Goal: Task Accomplishment & Management: Manage account settings

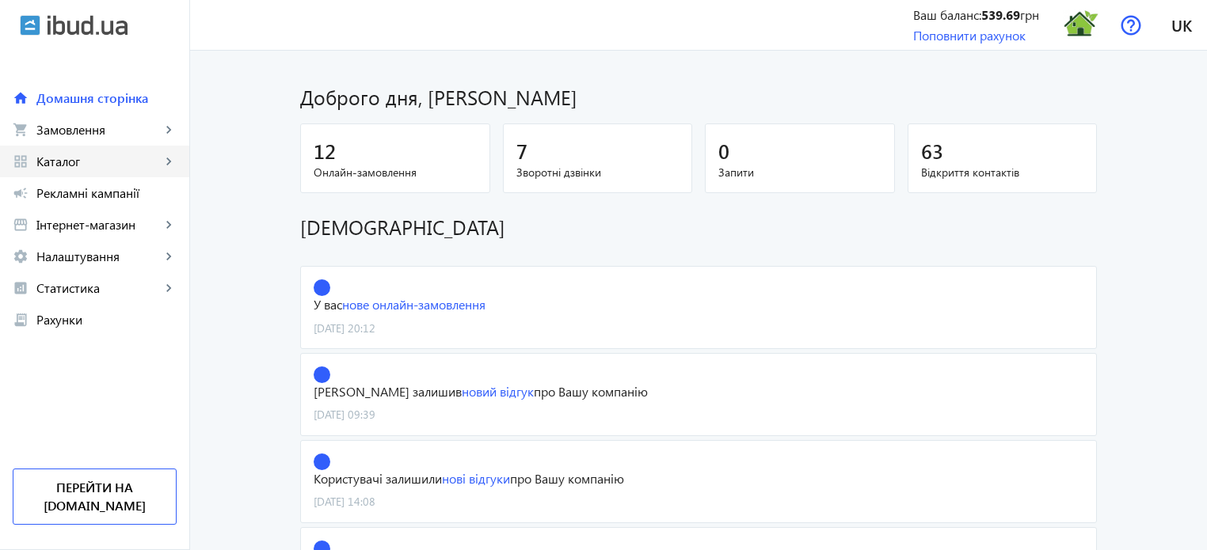
click at [111, 167] on span "Каталог" at bounding box center [98, 162] width 124 height 16
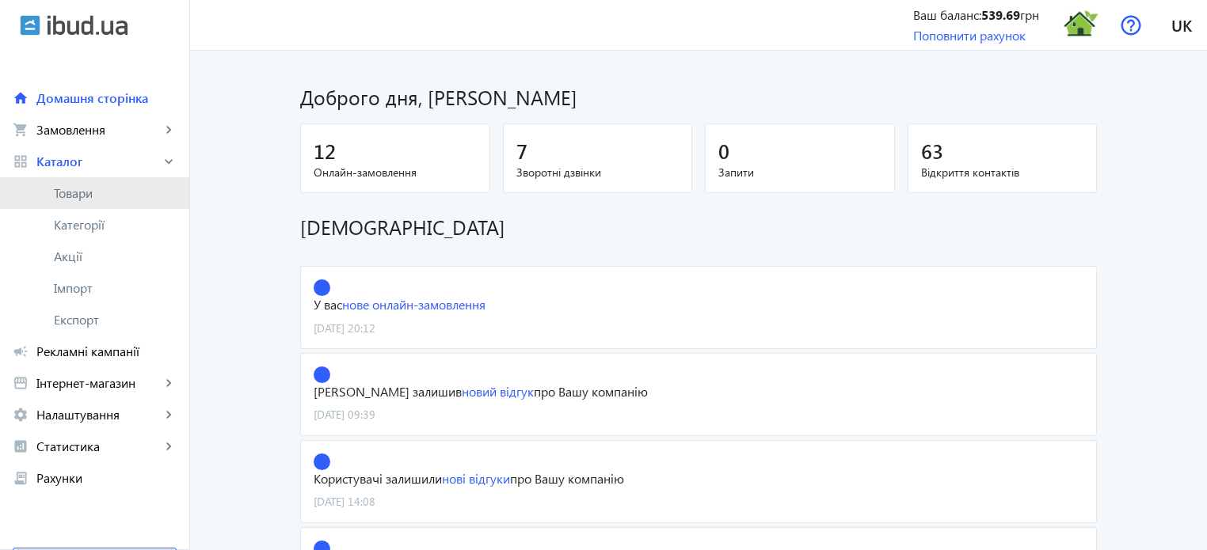
click at [86, 191] on span "Товари" at bounding box center [115, 193] width 123 height 16
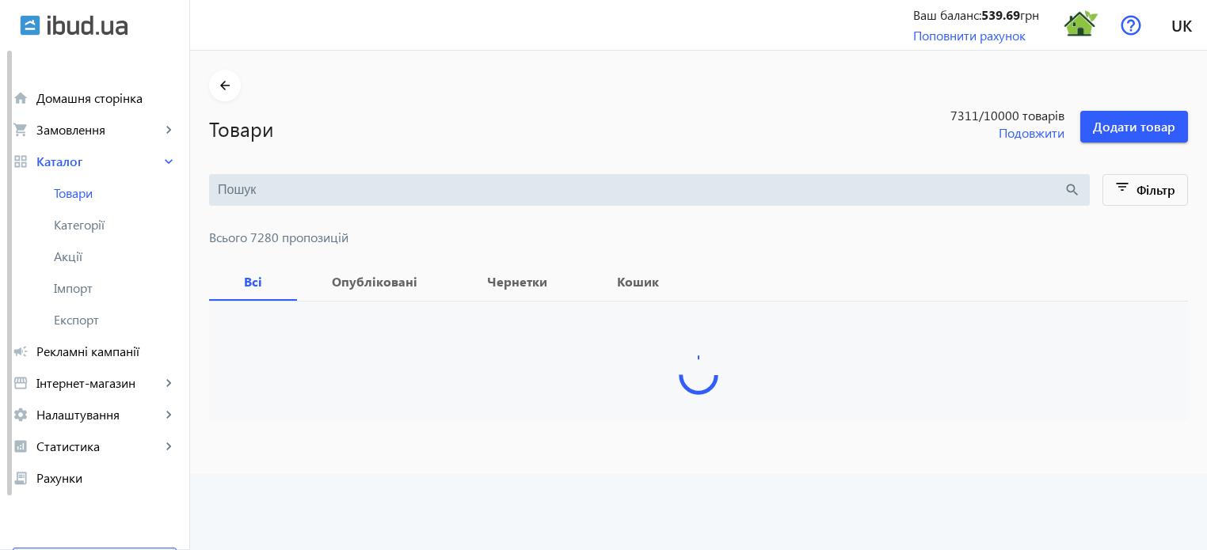
click at [279, 181] on input "search" at bounding box center [641, 189] width 846 height 17
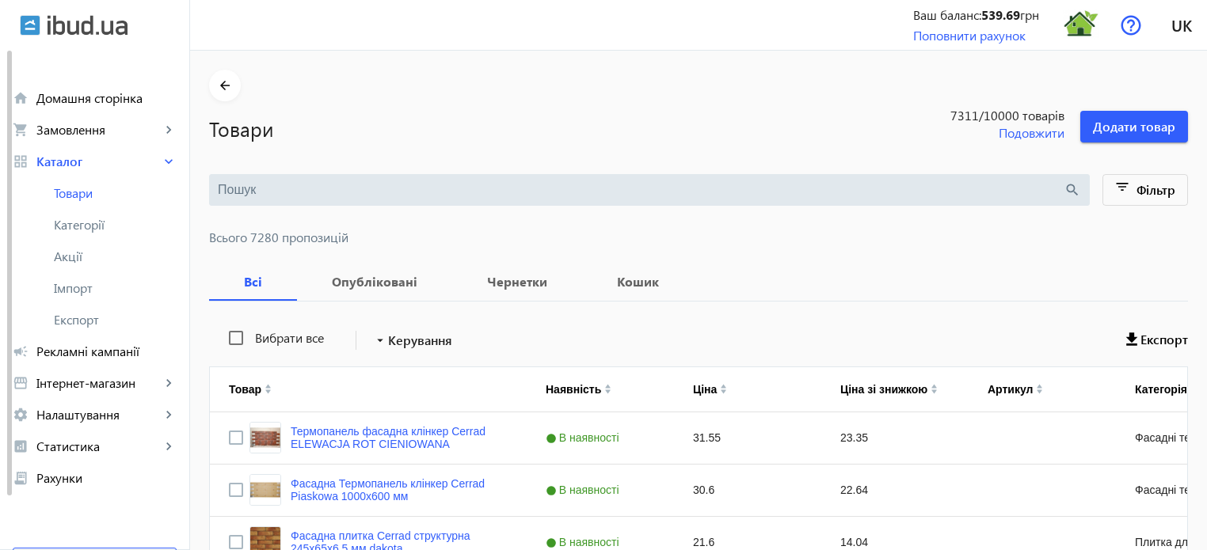
paste input "[PERSON_NAME]"
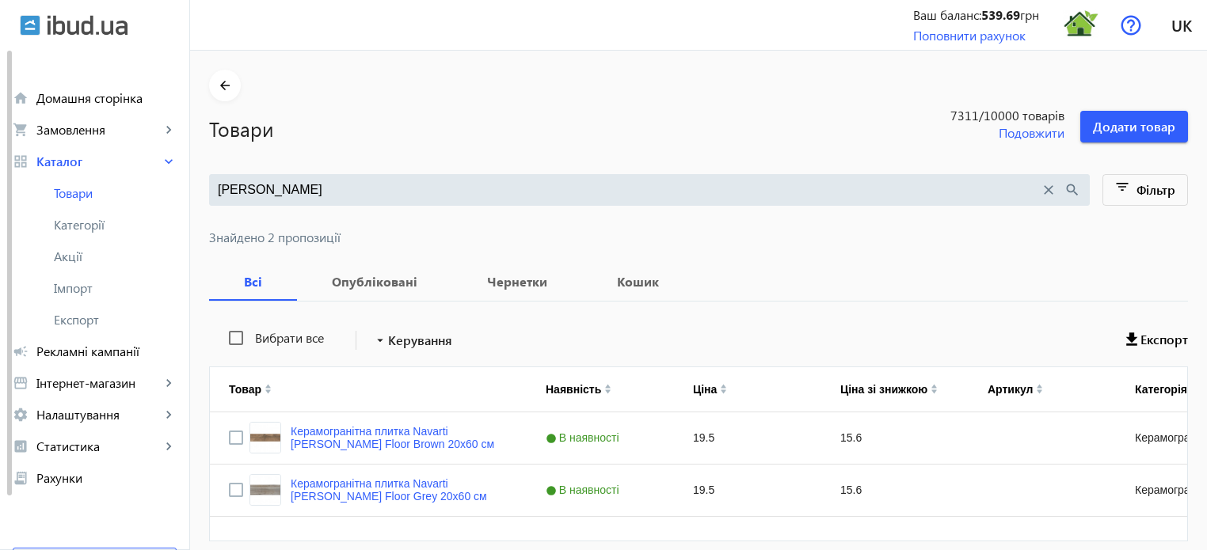
type input "[PERSON_NAME]"
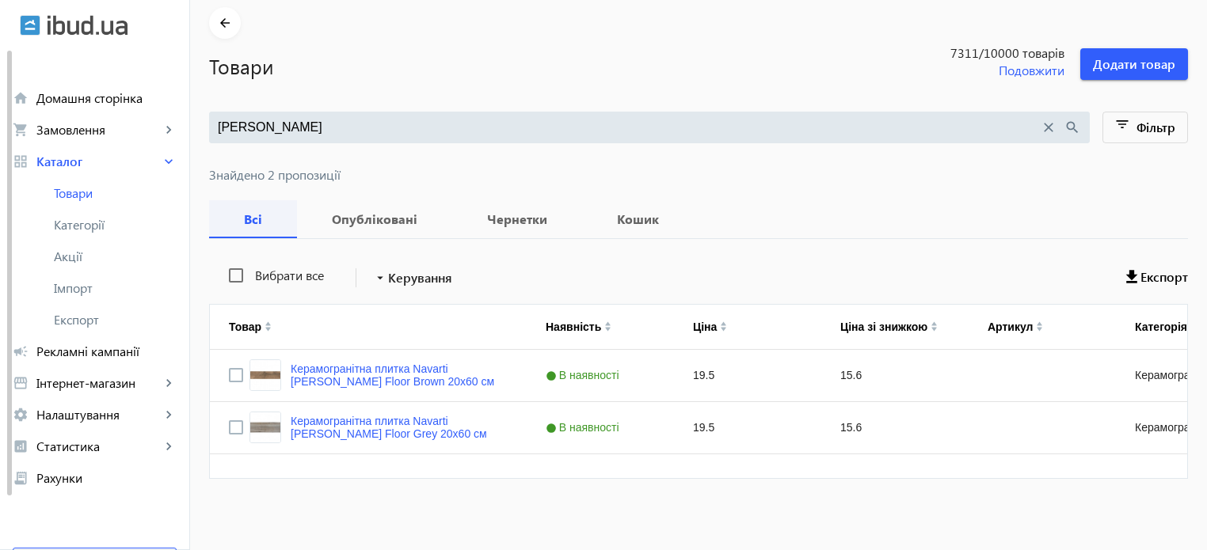
scroll to position [63, 0]
click at [229, 427] on input "Press Space to toggle row selection (unchecked)" at bounding box center [236, 427] width 14 height 14
checkbox input "true"
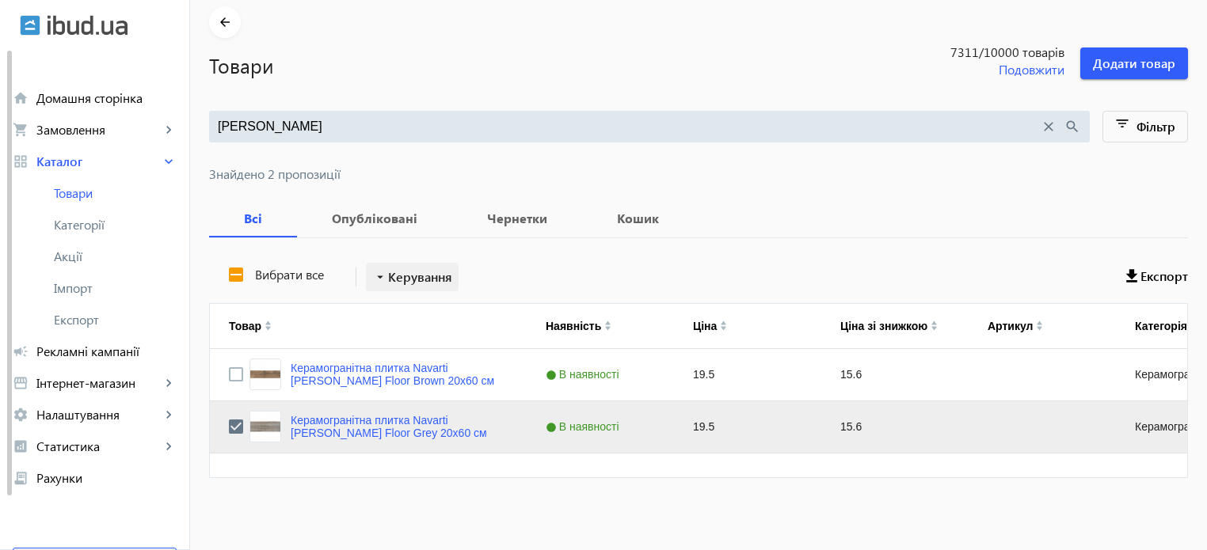
click at [409, 273] on span "Керування" at bounding box center [420, 277] width 64 height 19
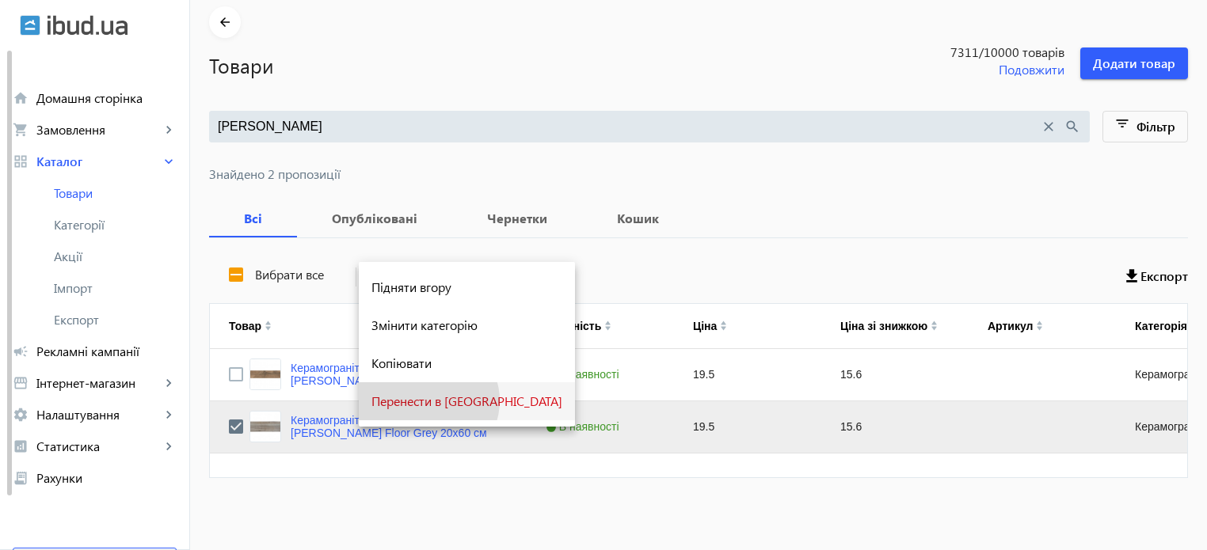
click at [428, 401] on span "Перенести в [GEOGRAPHIC_DATA]" at bounding box center [466, 401] width 191 height 13
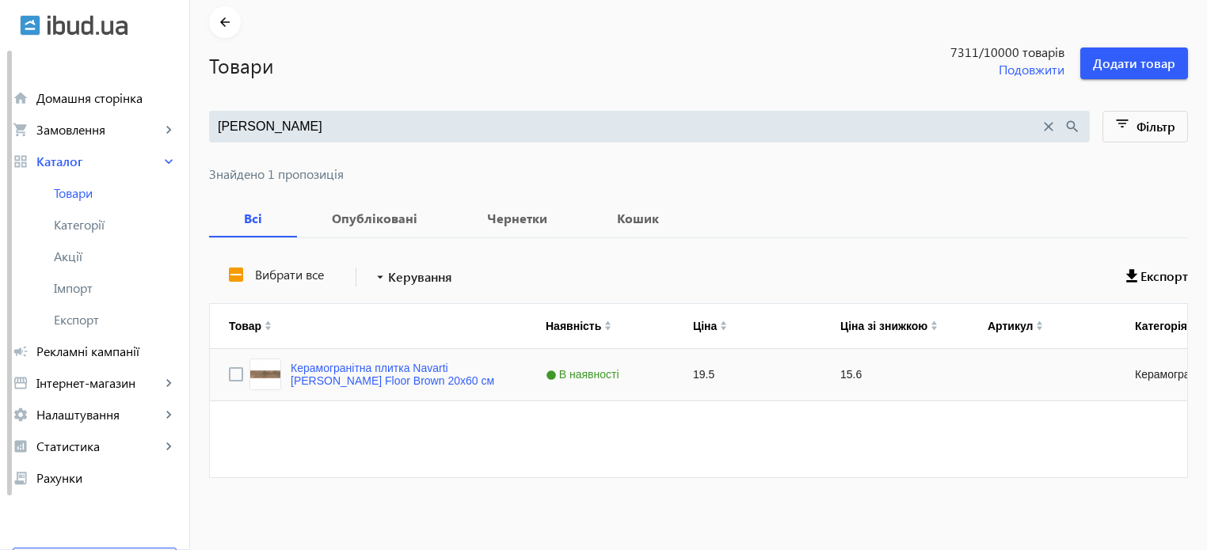
click at [391, 352] on div "Керамогранітна плитка Navarti [PERSON_NAME] Floor Brown 20x60 см" at bounding box center [368, 374] width 317 height 51
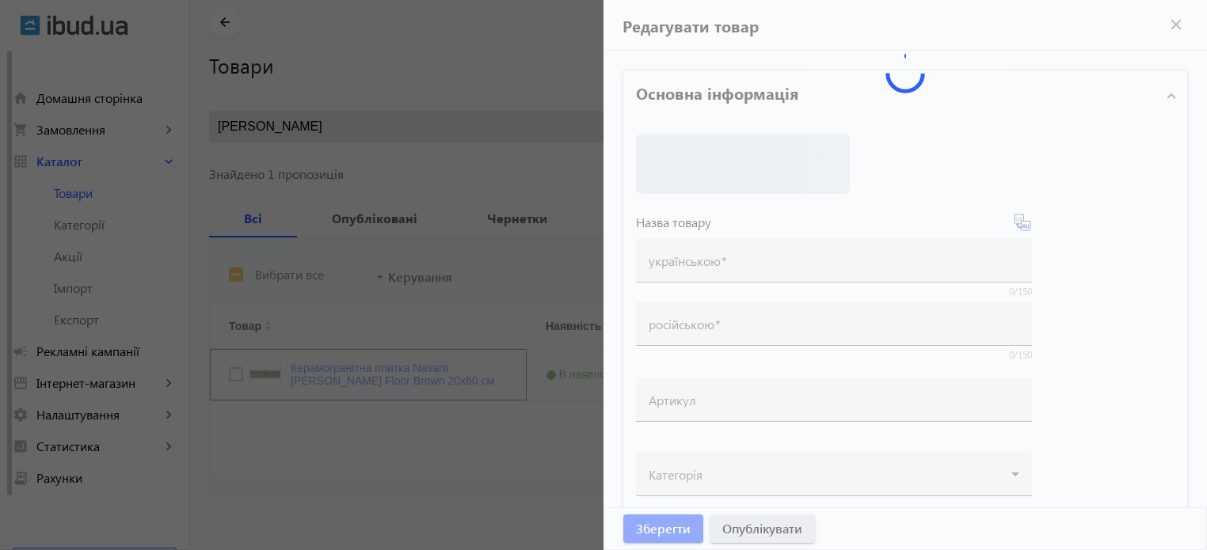
type input "Керамогранітна плитка Navarti [PERSON_NAME] Floor Brown 20x60 см"
type input "Керамогранитная плитка Navarti Forest Floor Brown 20x60 см"
type input "19.5"
type input "10"
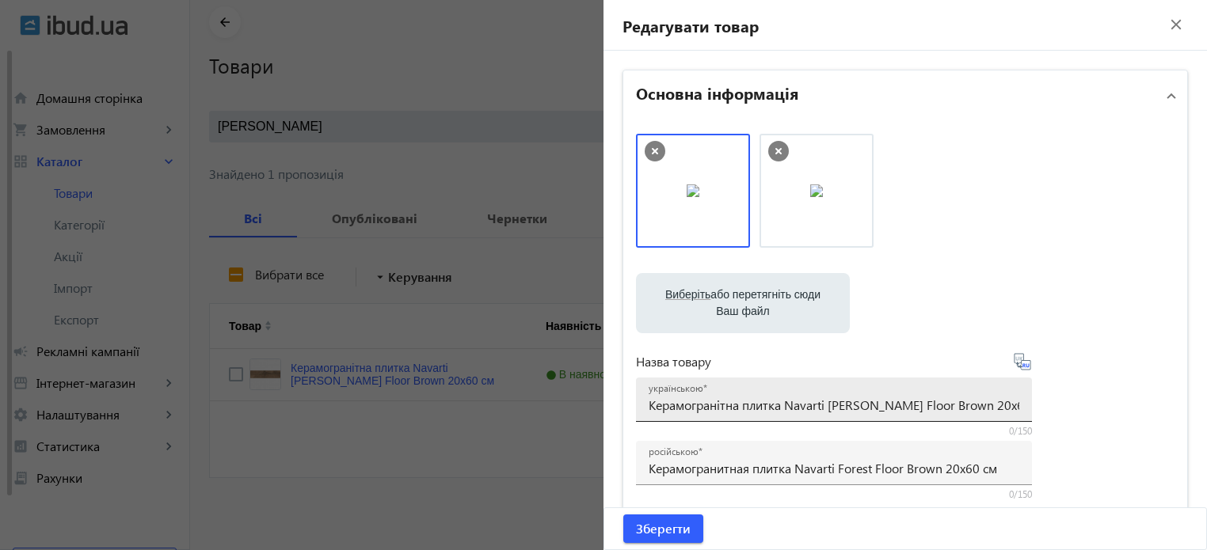
click at [869, 405] on input "Керамогранітна плитка Navarti [PERSON_NAME] Floor Brown 20x60 см" at bounding box center [833, 405] width 371 height 17
type input "Керамогранітна плитка Navarti Forest Floor Brown 20x60 см"
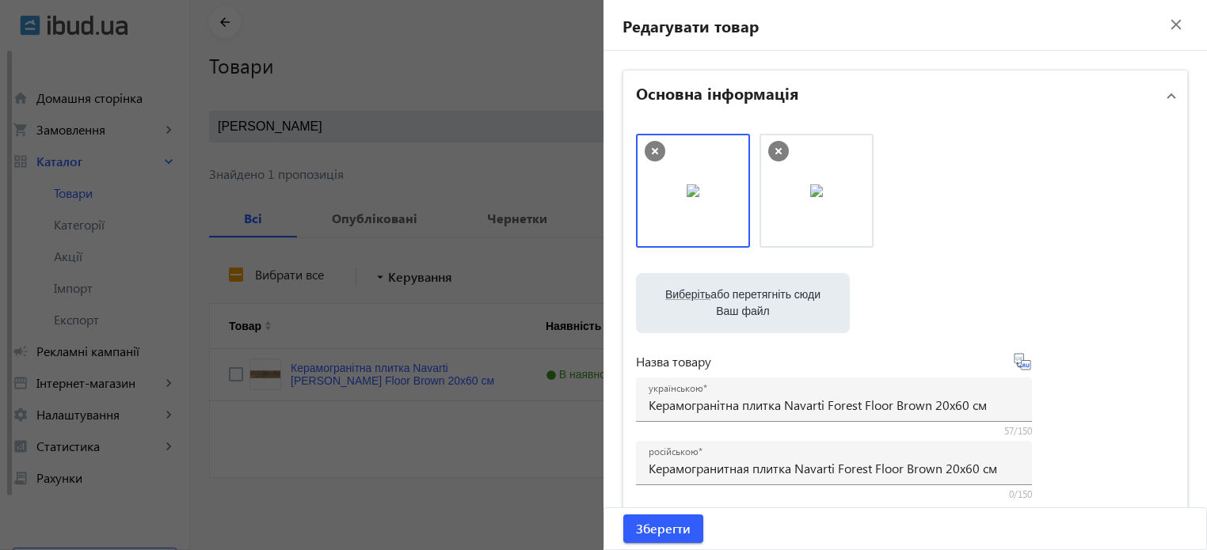
click at [1024, 363] on icon at bounding box center [1022, 361] width 19 height 19
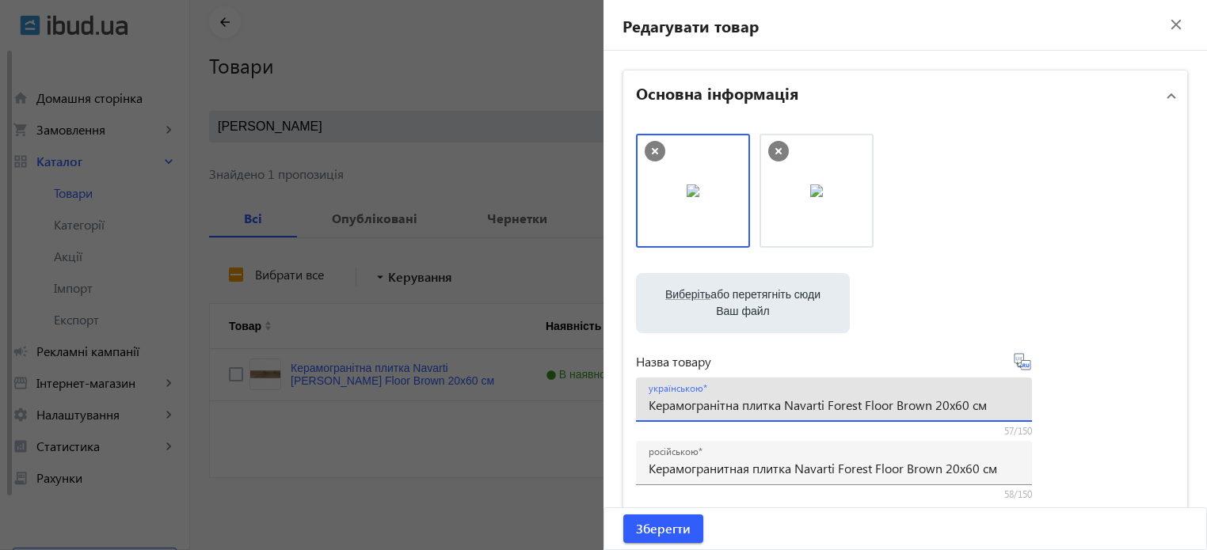
drag, startPoint x: 996, startPoint y: 398, endPoint x: 0, endPoint y: 220, distance: 1011.9
click at [190, 227] on mat-sidenav-container "arrow_back Товари 7311 /10000 товарів Подовжити Додати товар [PERSON_NAME] clos…" at bounding box center [698, 269] width 1017 height 564
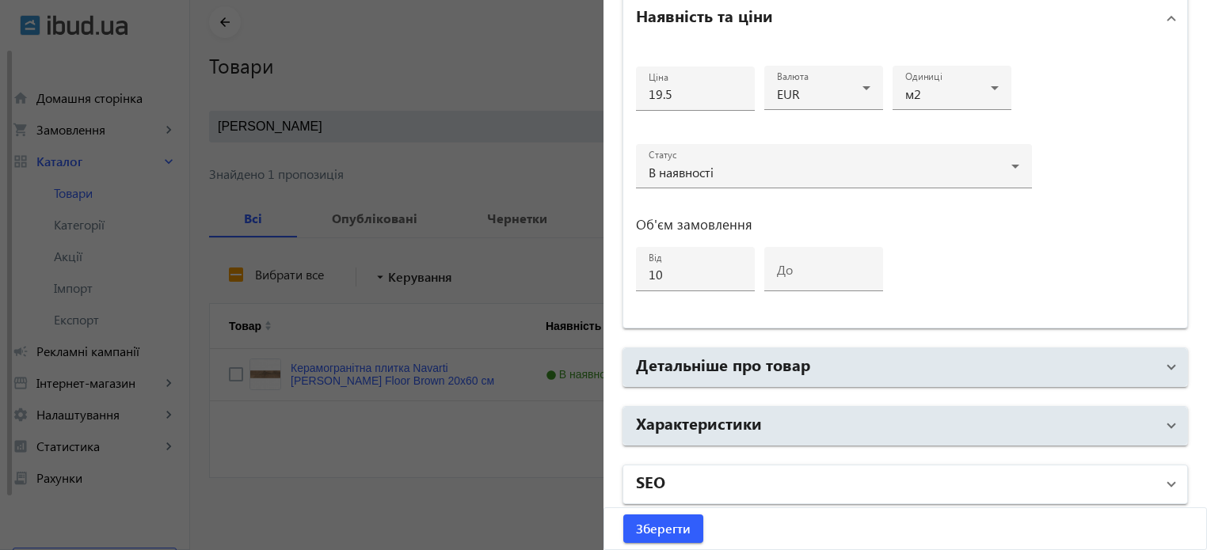
click at [766, 470] on mat-panel-title "SEO" at bounding box center [895, 484] width 519 height 29
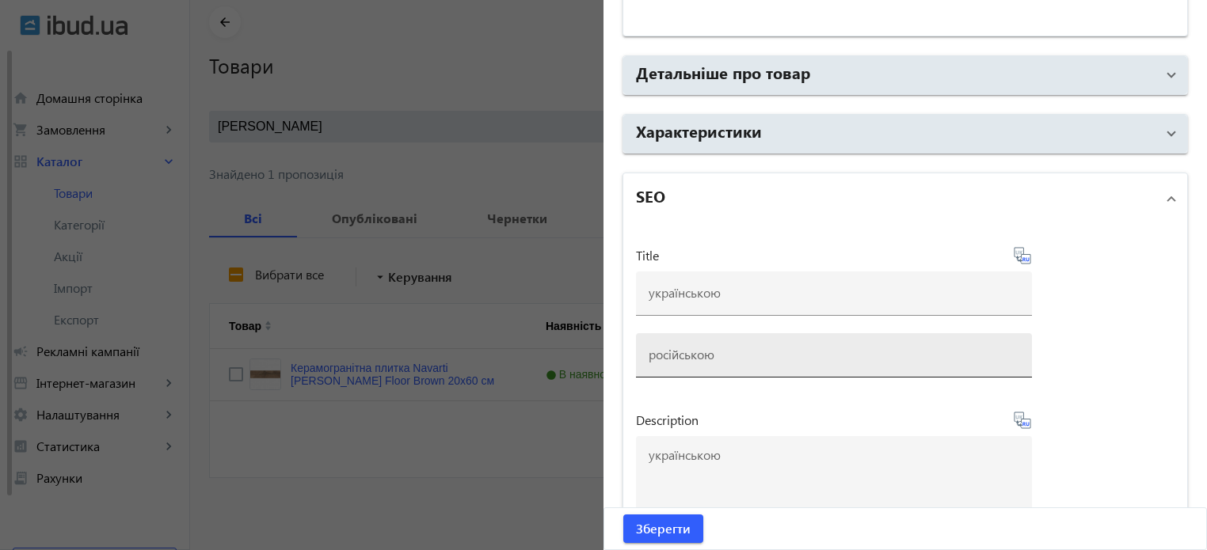
scroll to position [1162, 0]
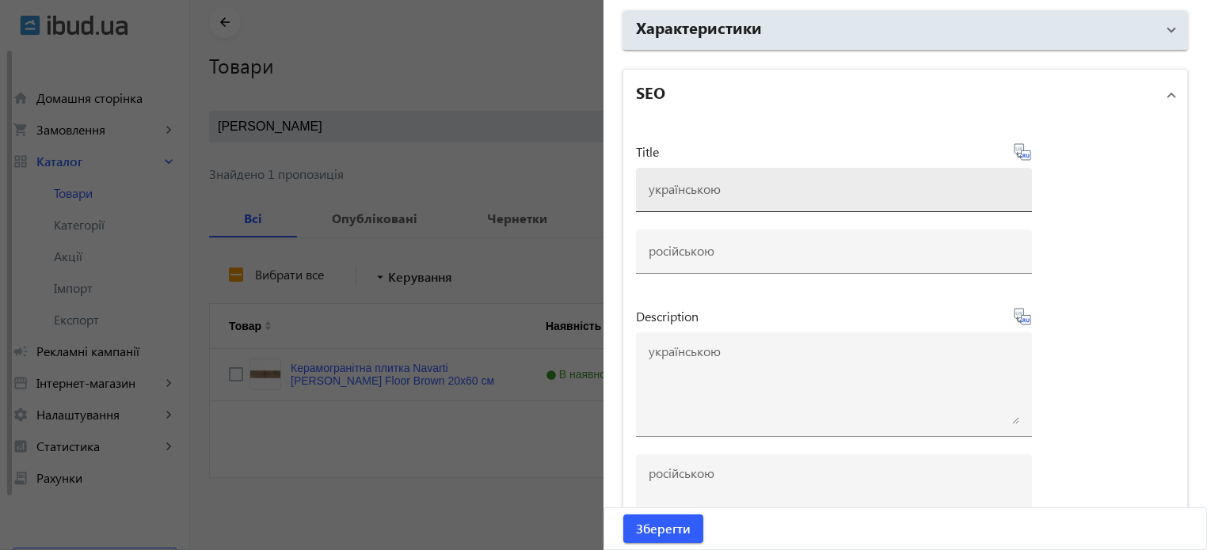
click at [690, 175] on div at bounding box center [833, 190] width 371 height 44
paste input "Керамогранітна плитка Navarti Forest Floor Brown 20x60 см"
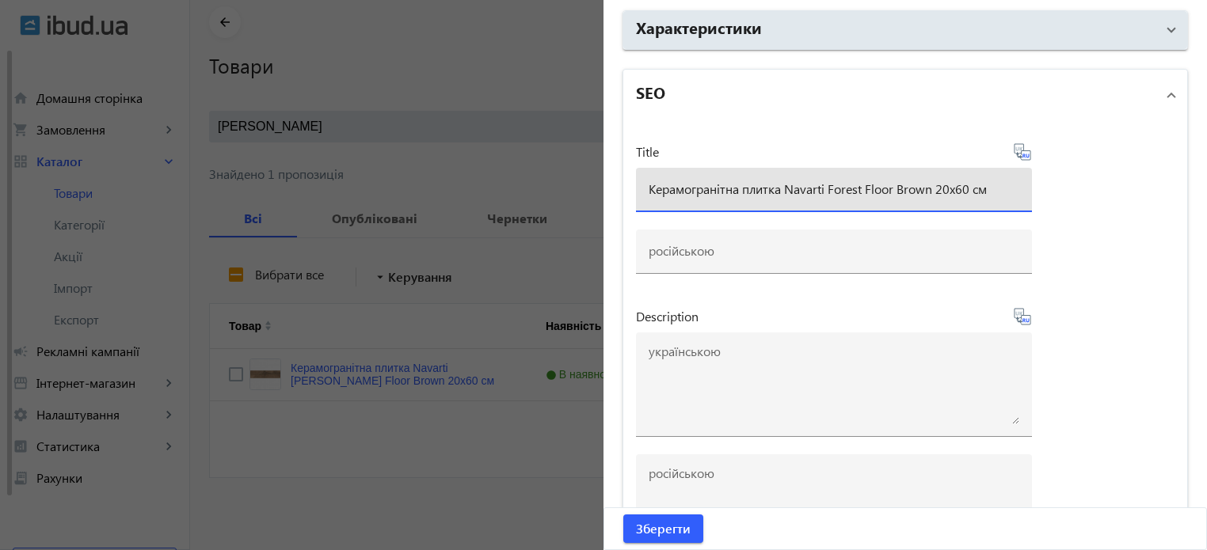
type input "Керамогранітна плитка Navarti Forest Floor Brown 20x60 см"
click at [1022, 154] on icon at bounding box center [1023, 156] width 3 height 4
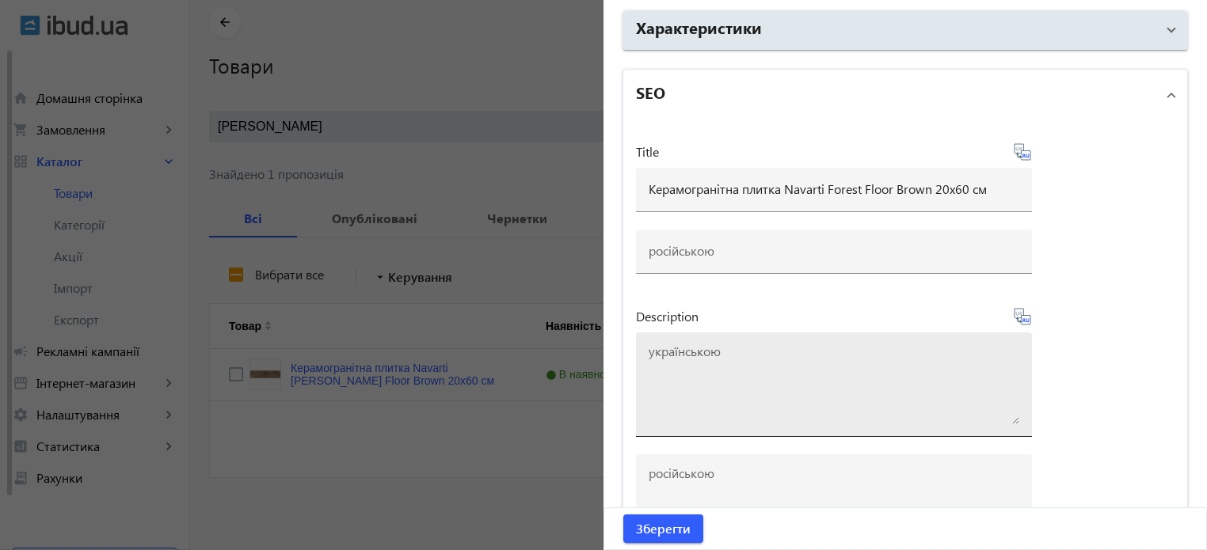
type input "Керамогранитная плитка Navarti Forest Floor Brown 20x60 см"
click at [745, 398] on textarea at bounding box center [833, 384] width 371 height 79
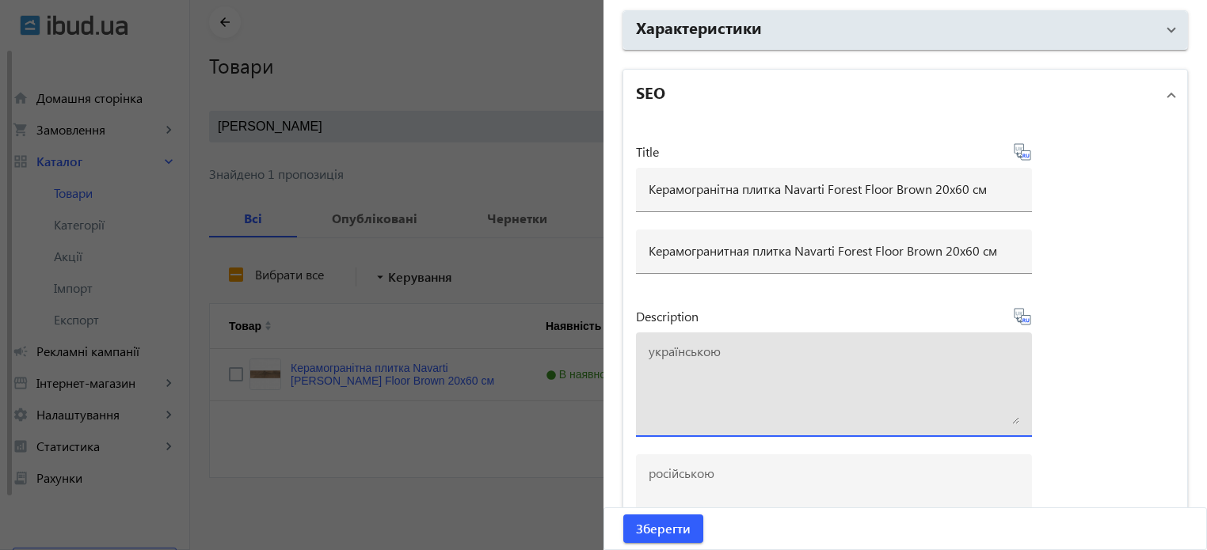
paste textarea "Керамогранітна плитка Navarti Forest Floor Brown 20x60 см"
type textarea "Керамогранітна плитка Navarti Forest Floor Brown 20x60 см купити"
click at [1023, 314] on icon at bounding box center [1022, 316] width 19 height 19
type textarea "Керамогранитная плитка Navarti Forest Floor Brown 20x60 см купить"
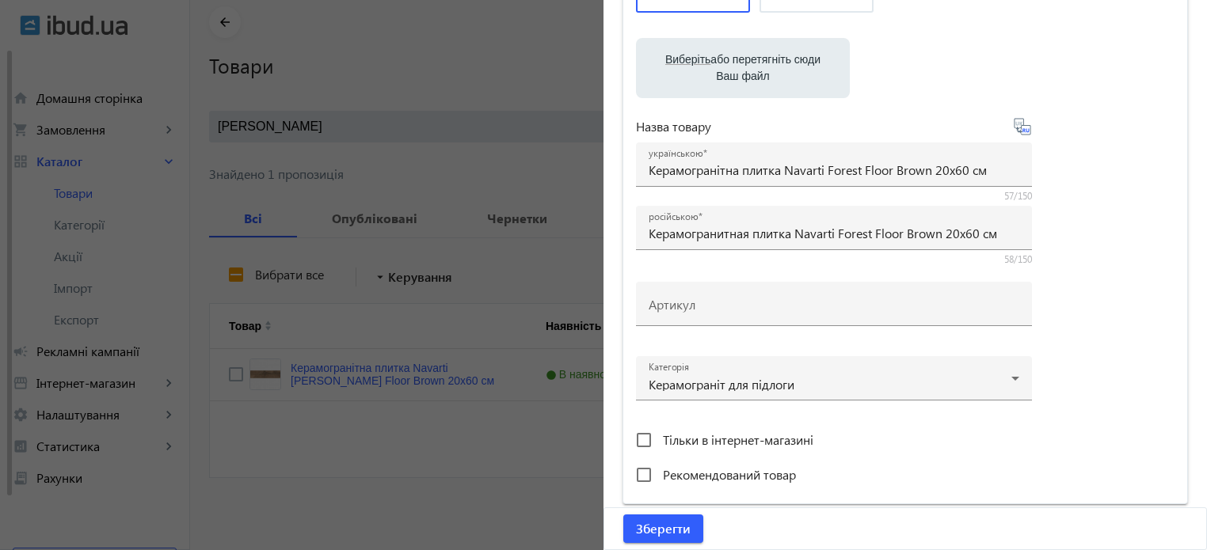
scroll to position [133, 0]
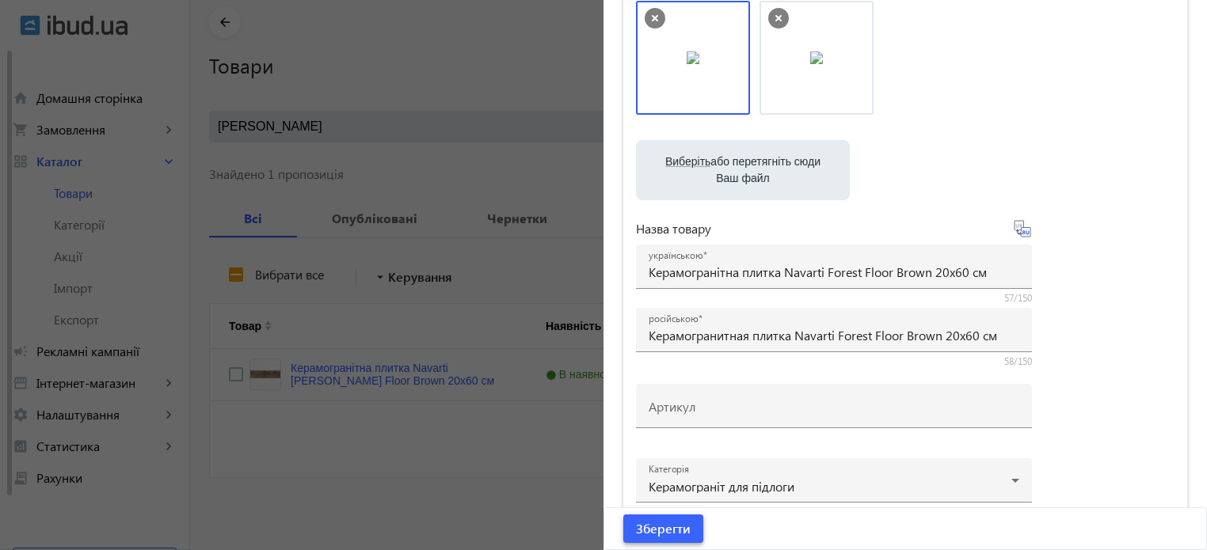
click at [656, 534] on span "Зберегти" at bounding box center [663, 528] width 55 height 17
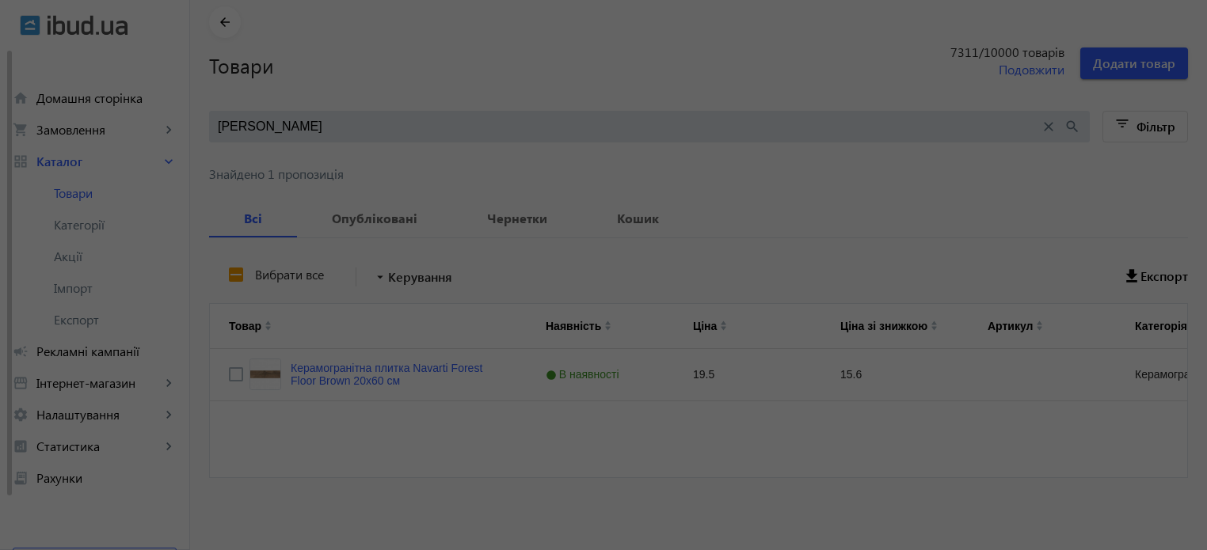
scroll to position [0, 0]
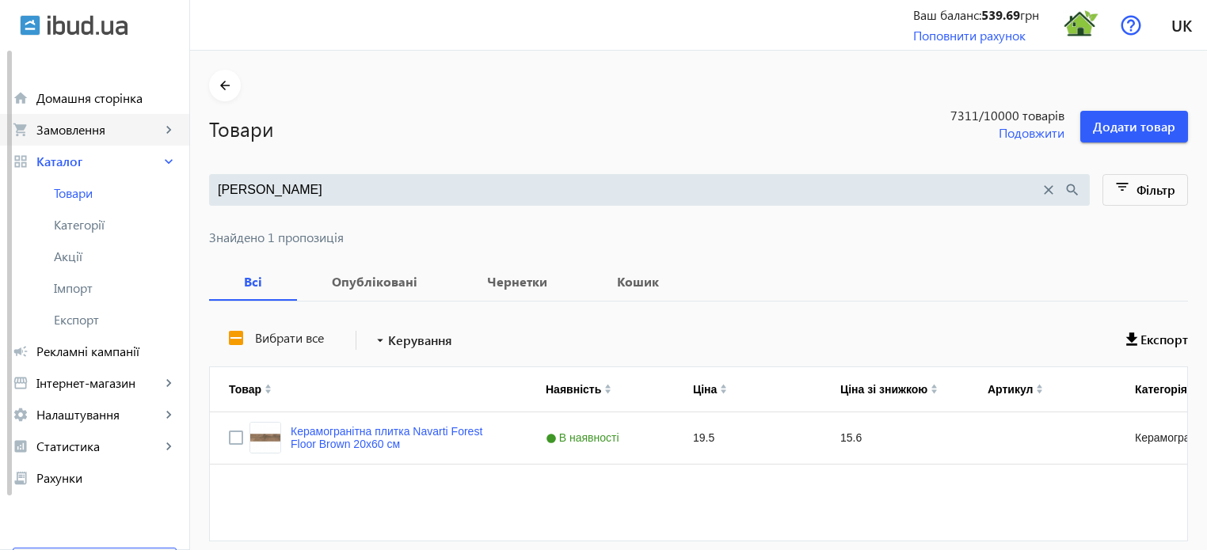
click at [82, 127] on span "Замовлення" at bounding box center [98, 130] width 124 height 16
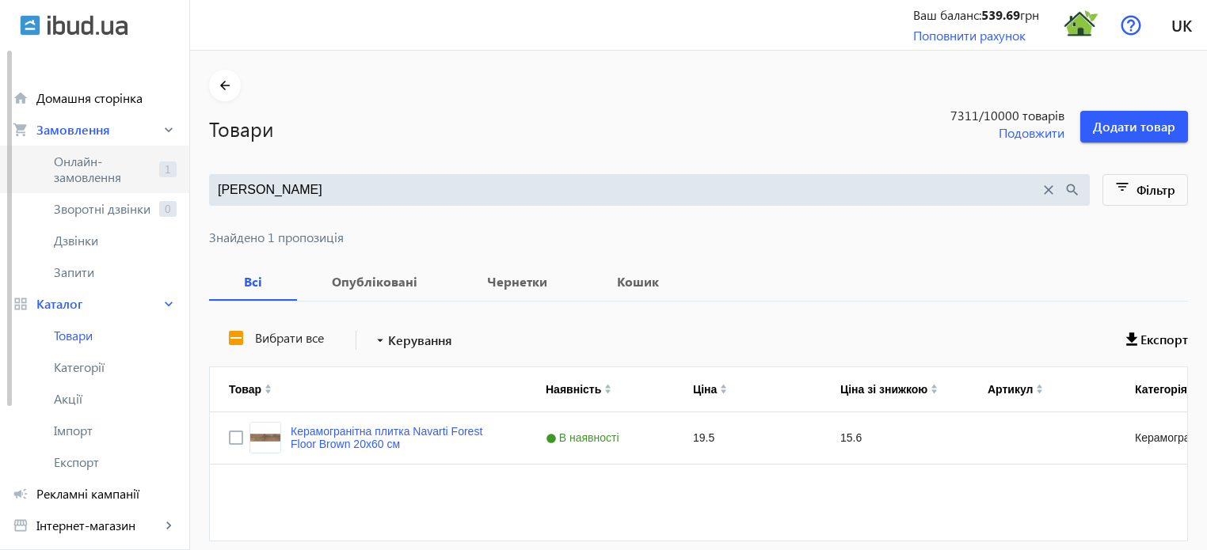
click at [90, 158] on span "Онлайн-замовлення" at bounding box center [103, 170] width 99 height 32
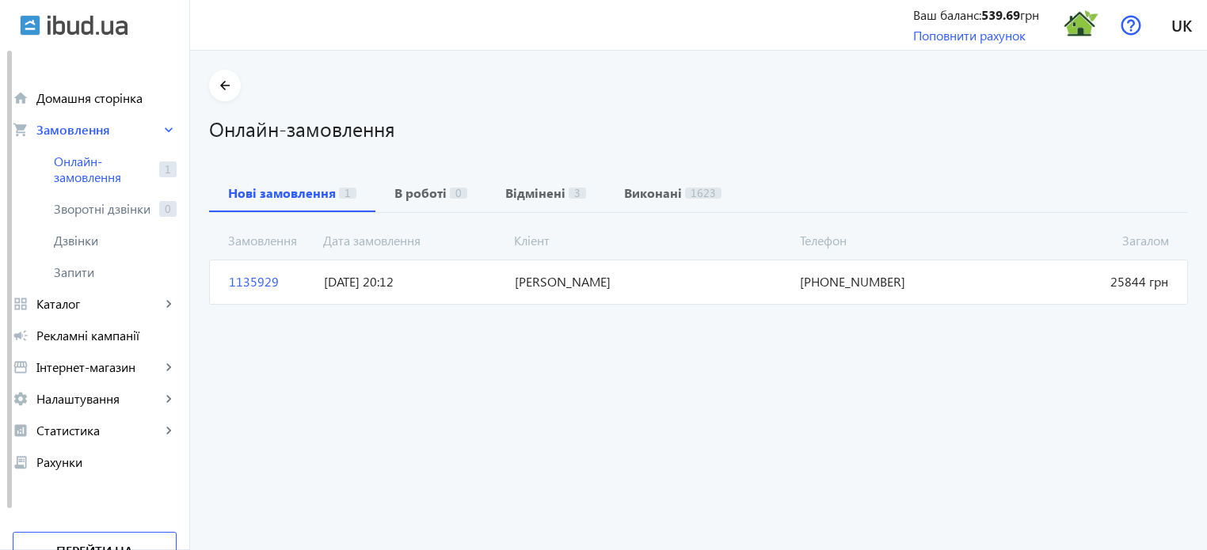
click at [255, 279] on span "1135929" at bounding box center [269, 281] width 95 height 17
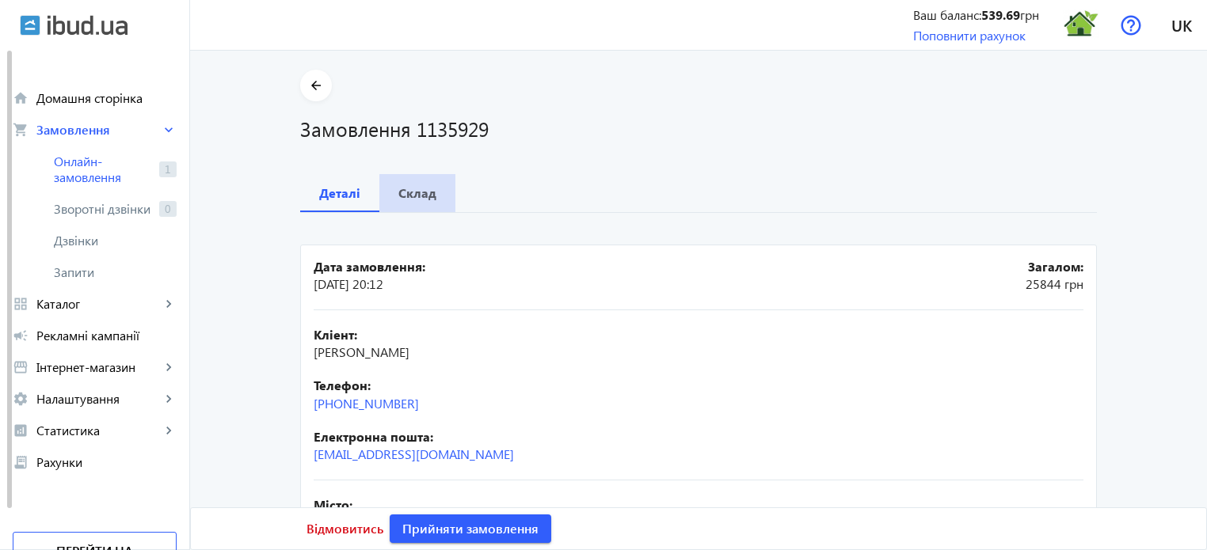
click at [415, 193] on b "Склад" at bounding box center [417, 193] width 38 height 13
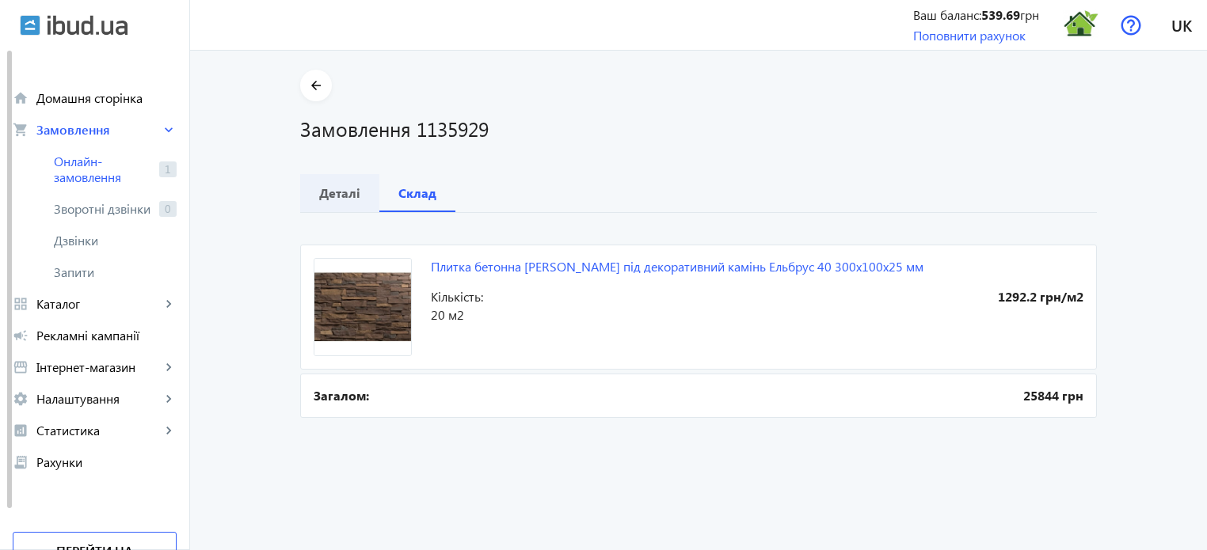
click at [327, 187] on b "Деталі" at bounding box center [339, 193] width 41 height 13
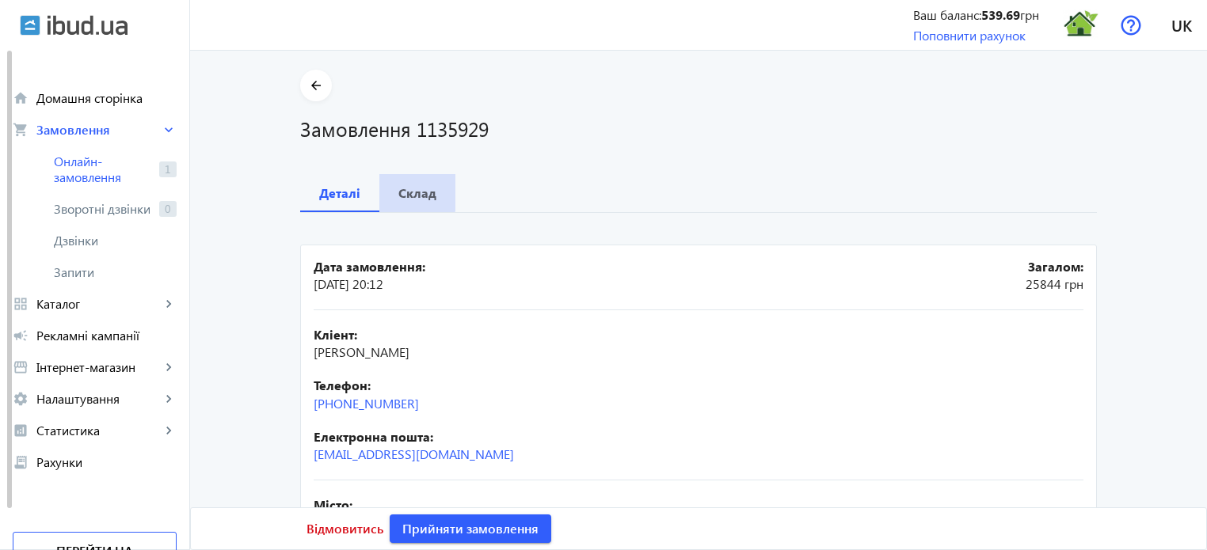
click at [409, 188] on b "Склад" at bounding box center [417, 193] width 38 height 13
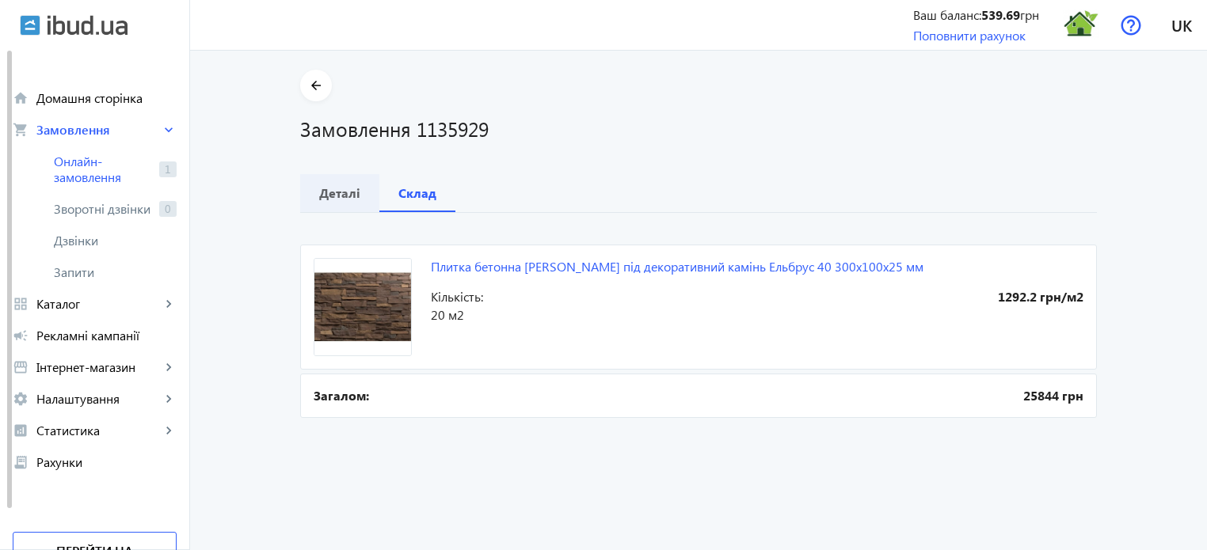
click at [333, 190] on b "Деталі" at bounding box center [339, 193] width 41 height 13
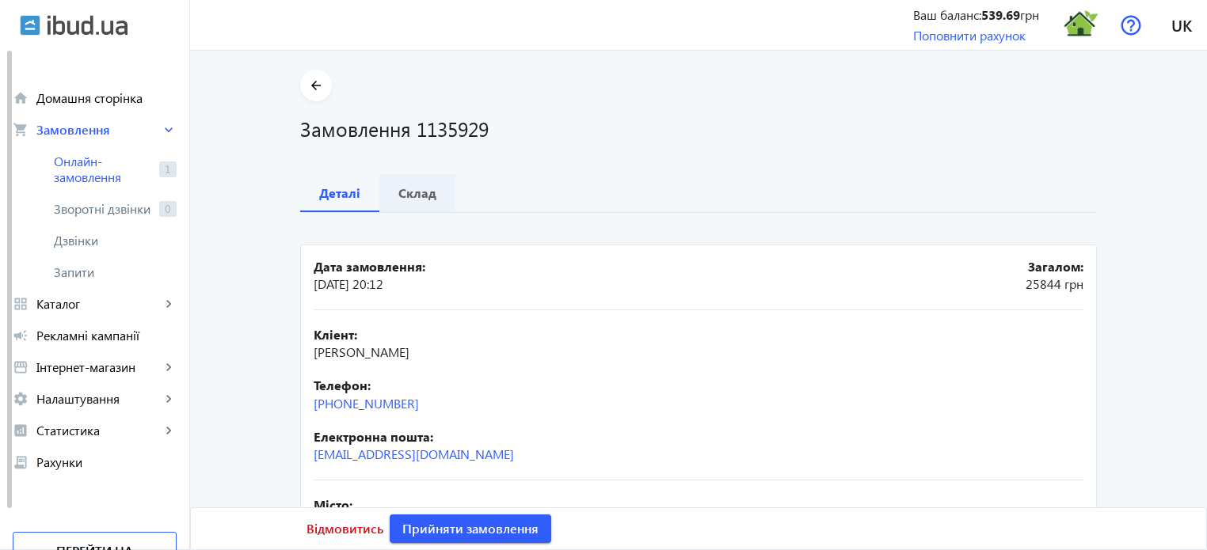
click at [410, 189] on b "Склад" at bounding box center [417, 193] width 38 height 13
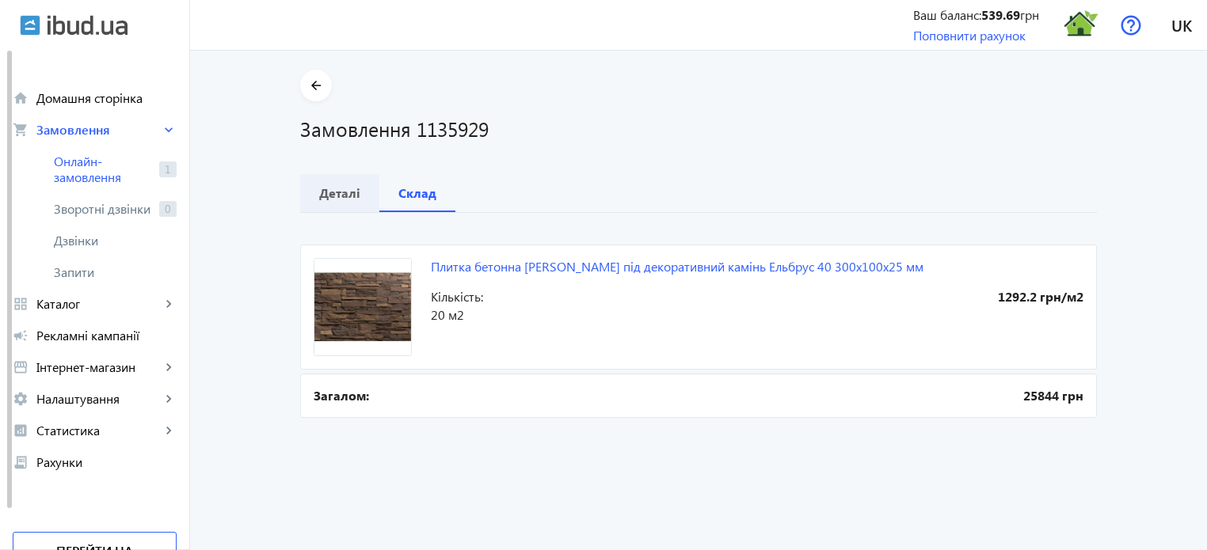
click at [343, 194] on b "Деталі" at bounding box center [339, 193] width 41 height 13
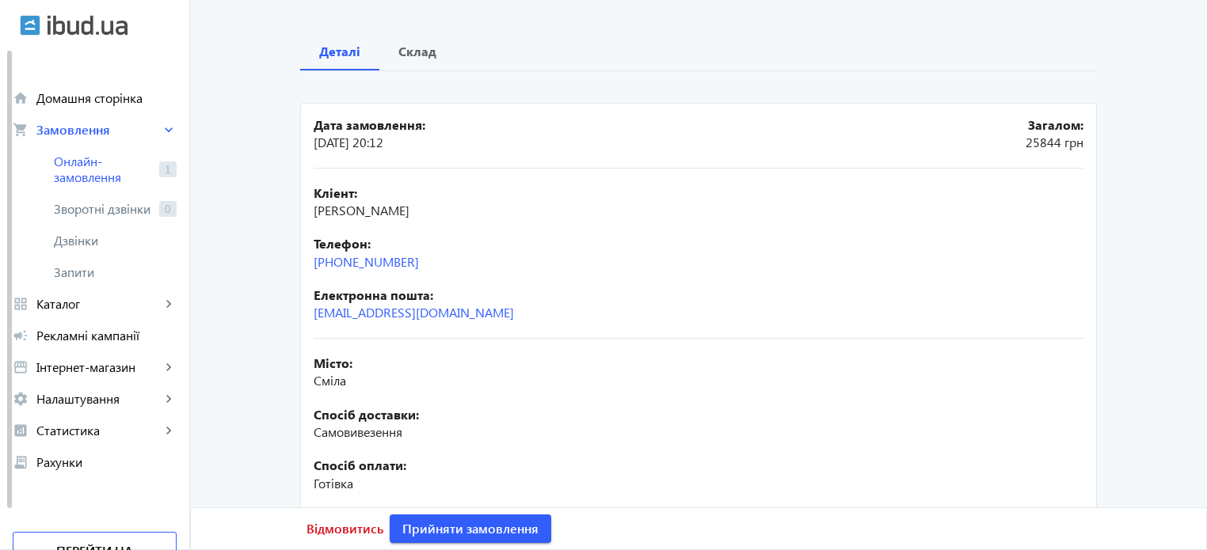
scroll to position [238, 0]
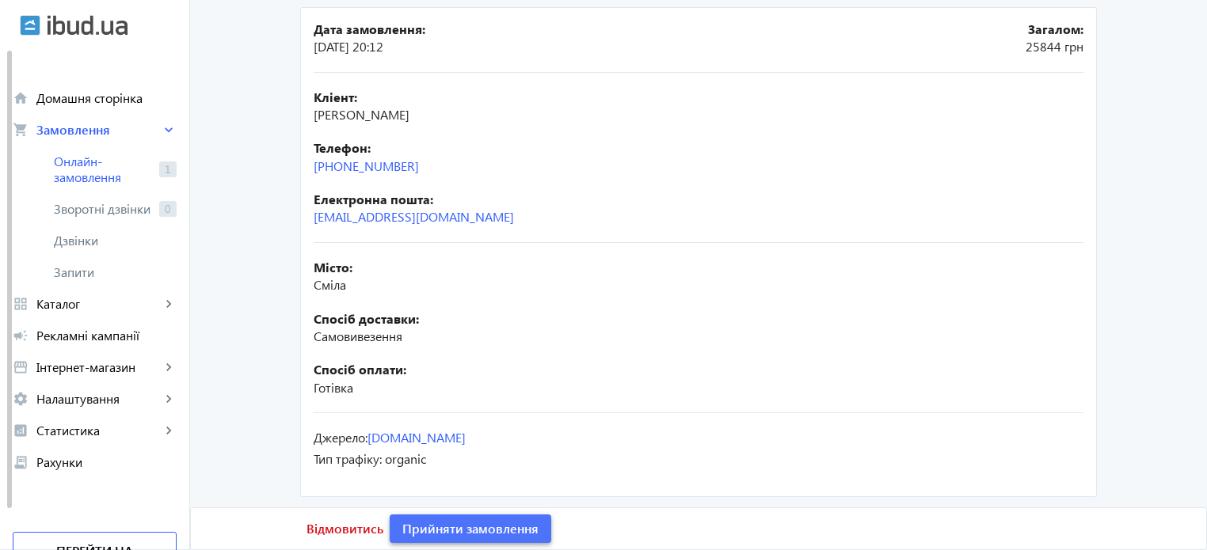
click at [485, 523] on span "Прийняти замовлення" at bounding box center [470, 528] width 136 height 17
click at [485, 523] on span "Замовлення опрацьоване" at bounding box center [480, 528] width 156 height 17
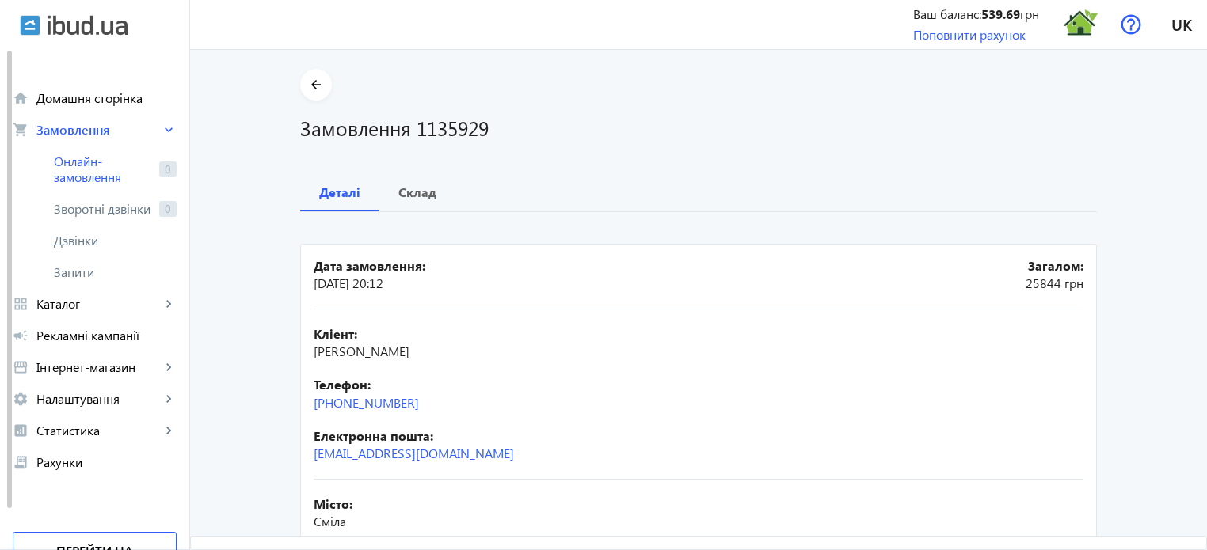
scroll to position [0, 0]
click at [97, 171] on span "Онлайн-замовлення" at bounding box center [103, 170] width 99 height 32
